Goal: Use online tool/utility

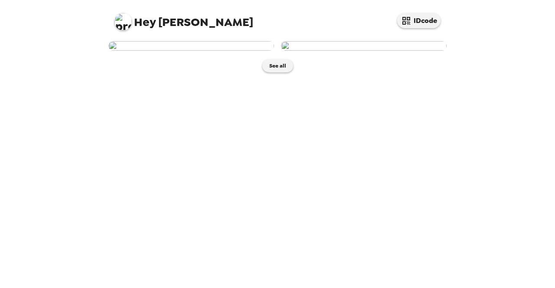
click at [382, 51] on img at bounding box center [364, 46] width 166 height 10
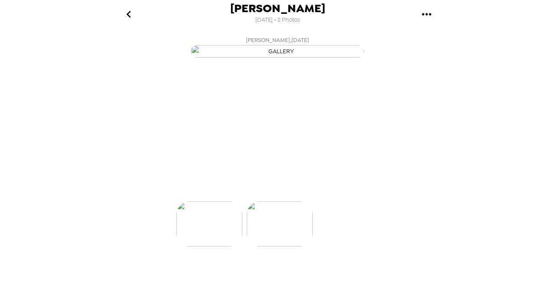
scroll to position [0, 69]
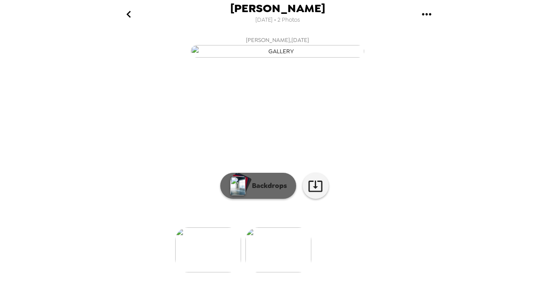
click at [257, 191] on p "Backdrops" at bounding box center [267, 186] width 39 height 10
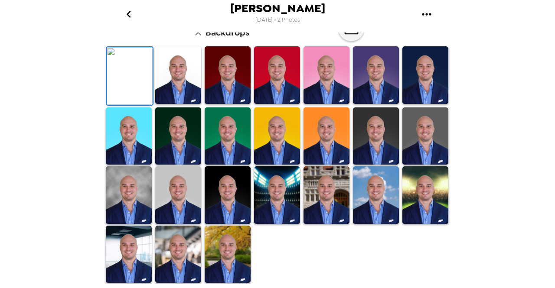
scroll to position [121, 0]
click at [229, 104] on img at bounding box center [228, 75] width 46 height 58
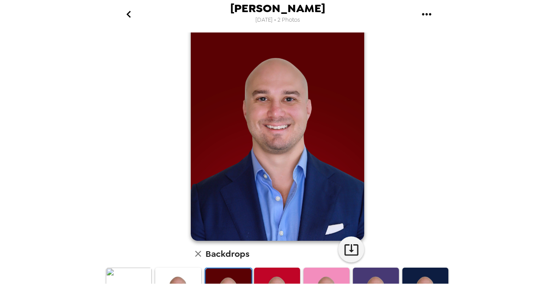
scroll to position [0, 0]
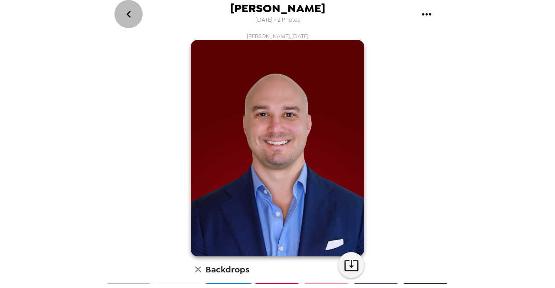
click at [130, 18] on icon "go back" at bounding box center [129, 14] width 14 height 14
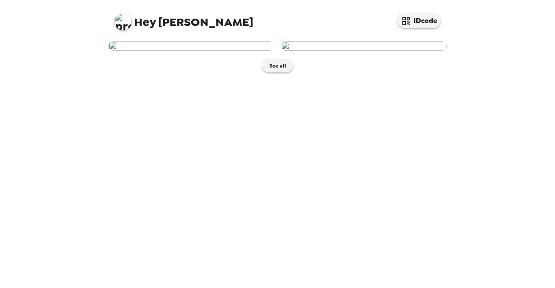
click at [239, 51] on img at bounding box center [191, 46] width 166 height 10
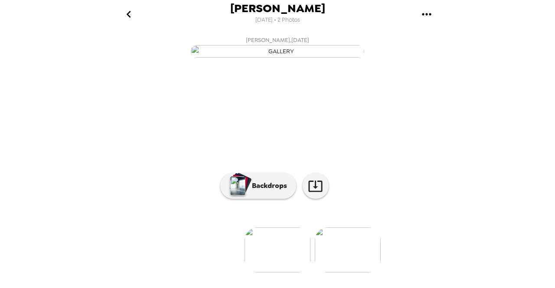
scroll to position [87, 0]
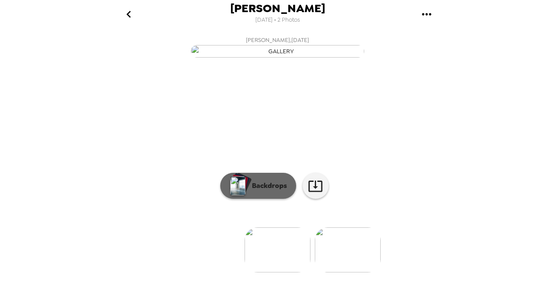
click at [258, 191] on p "Backdrops" at bounding box center [267, 186] width 39 height 10
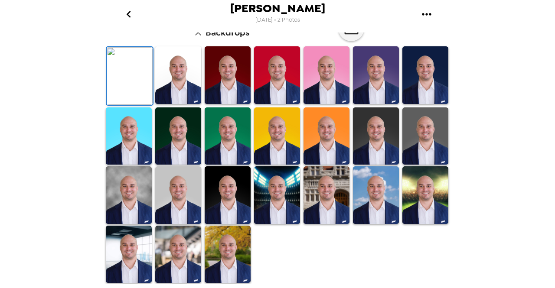
click at [230, 104] on img at bounding box center [228, 75] width 46 height 58
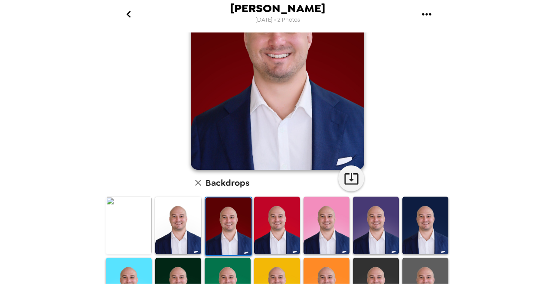
scroll to position [0, 0]
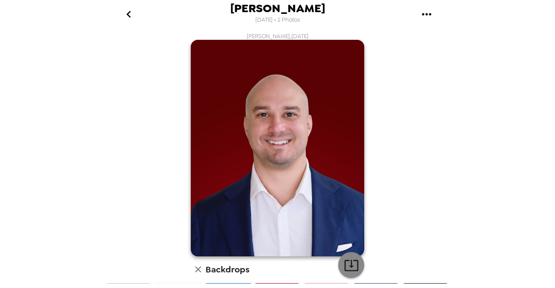
click at [351, 261] on icon "button" at bounding box center [351, 265] width 14 height 11
click at [121, 115] on div "Rennie Merhige , 08-20-2025 Backdrops" at bounding box center [277, 277] width 347 height 489
